Goal: Task Accomplishment & Management: Manage account settings

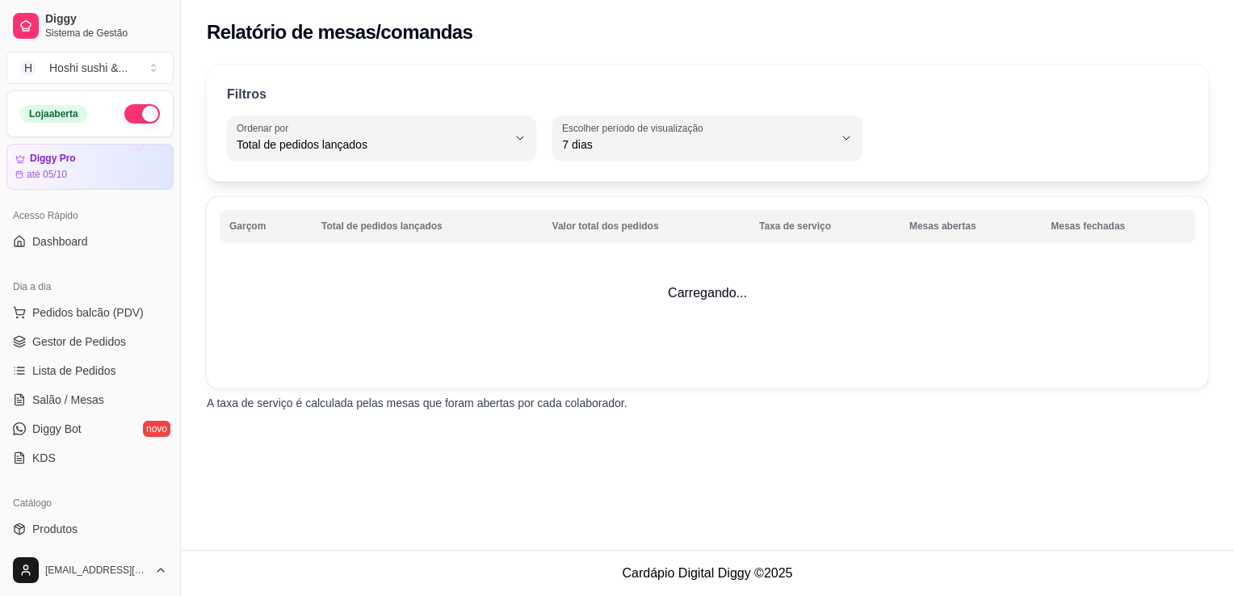
select select "TOTAL_OF_ORDERS"
select select "7"
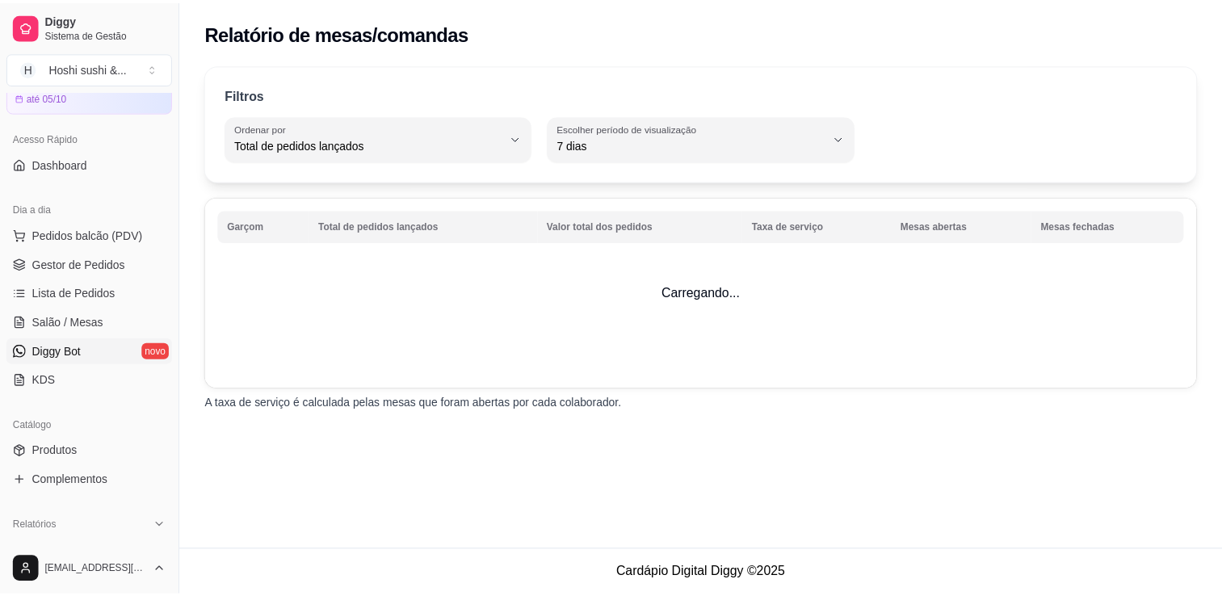
scroll to position [161, 0]
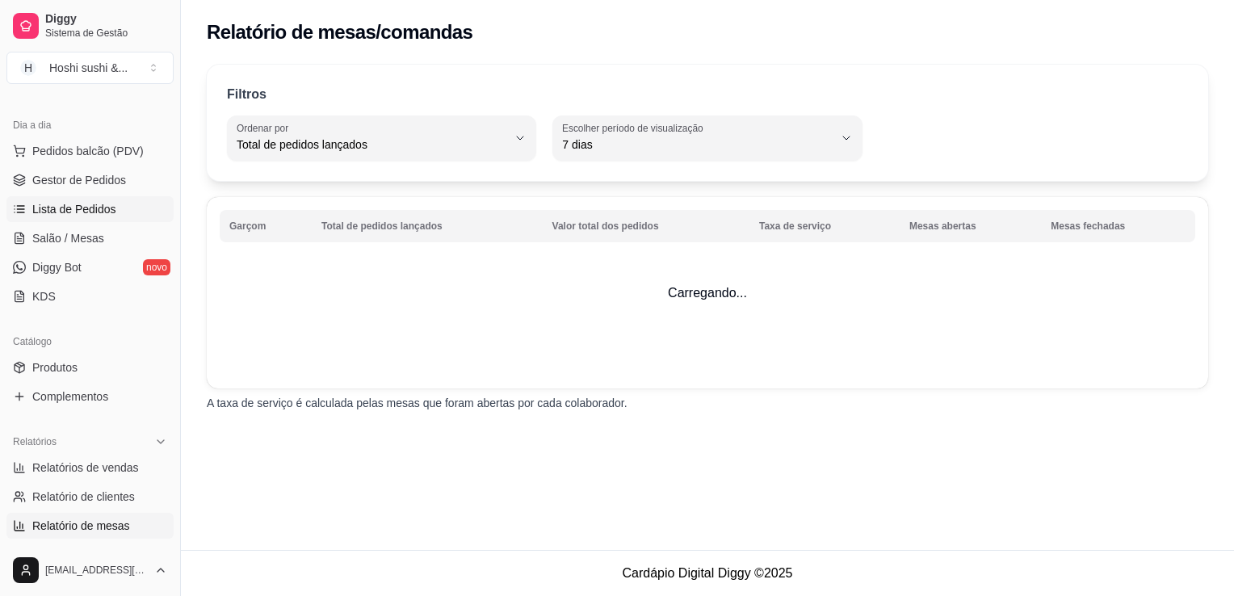
click at [97, 207] on span "Lista de Pedidos" at bounding box center [74, 209] width 84 height 16
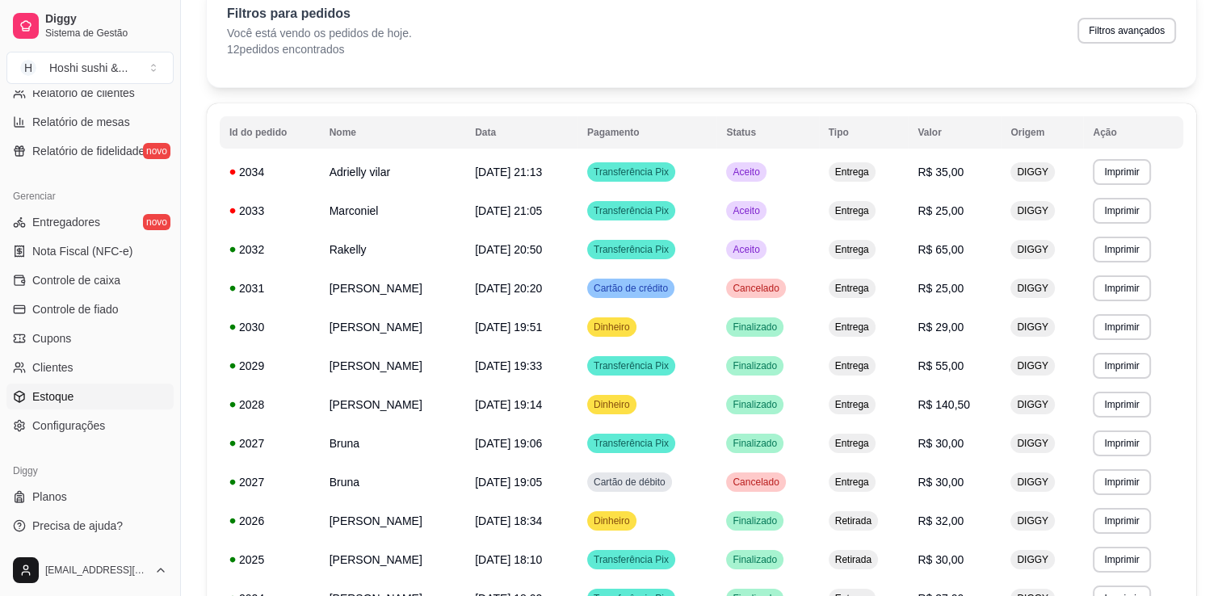
scroll to position [219, 0]
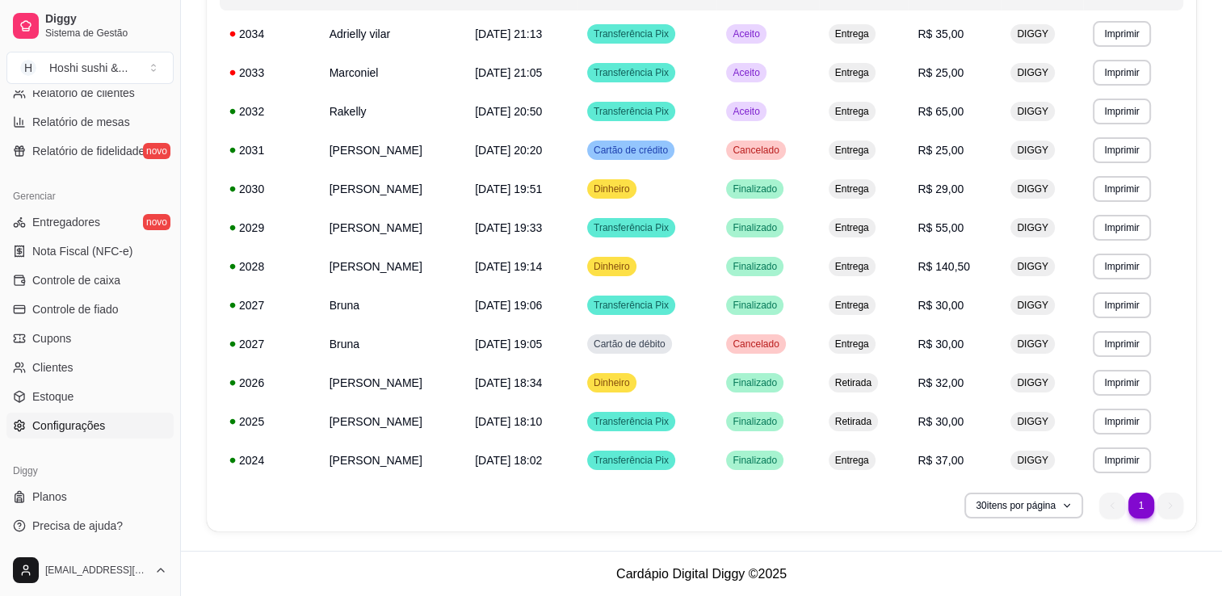
click at [65, 426] on span "Configurações" at bounding box center [68, 425] width 73 height 16
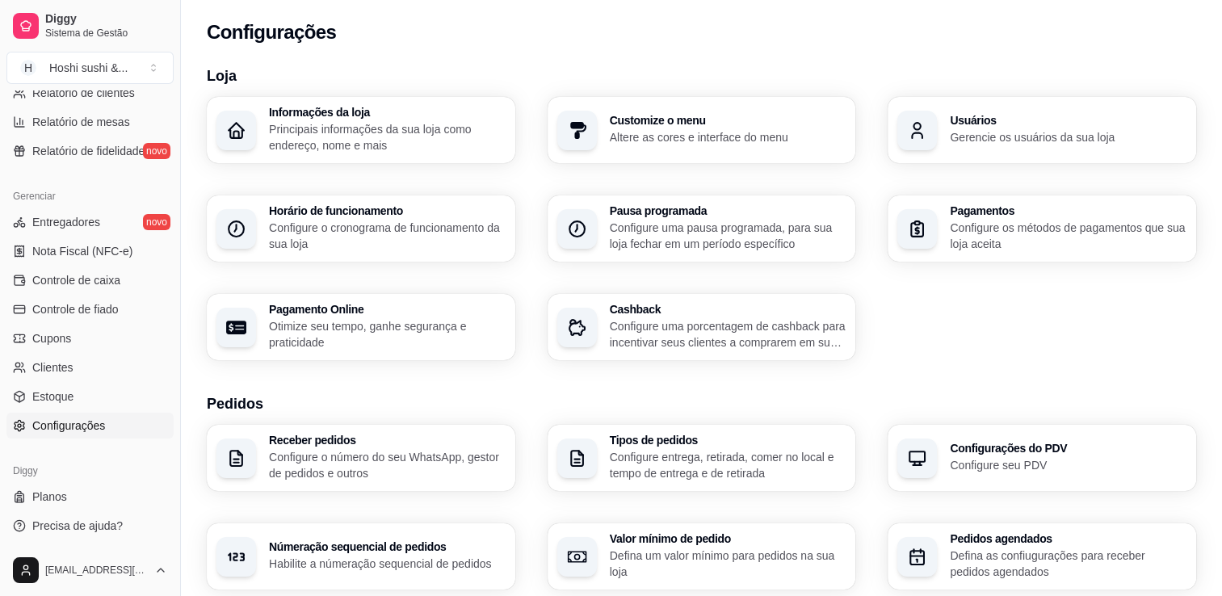
click at [1066, 145] on div "Usuários Gerencie os usuários da sua loja" at bounding box center [1041, 130] width 308 height 66
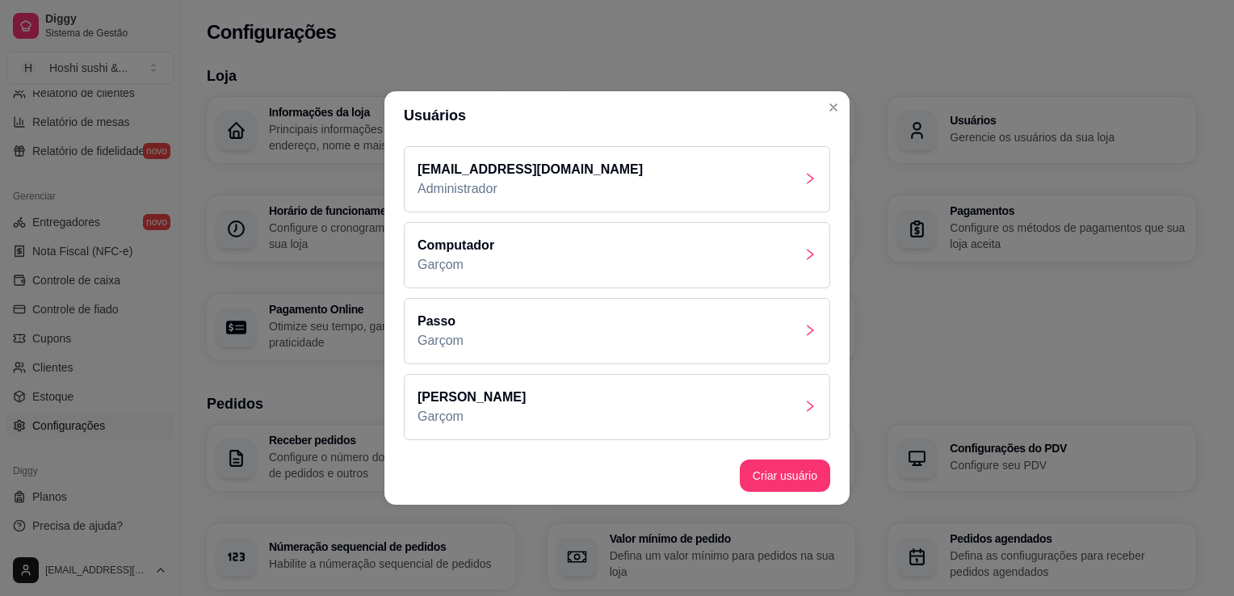
click at [568, 336] on div "Passo Garçom" at bounding box center [617, 331] width 426 height 66
